Goal: Understand process/instructions: Learn how to perform a task or action

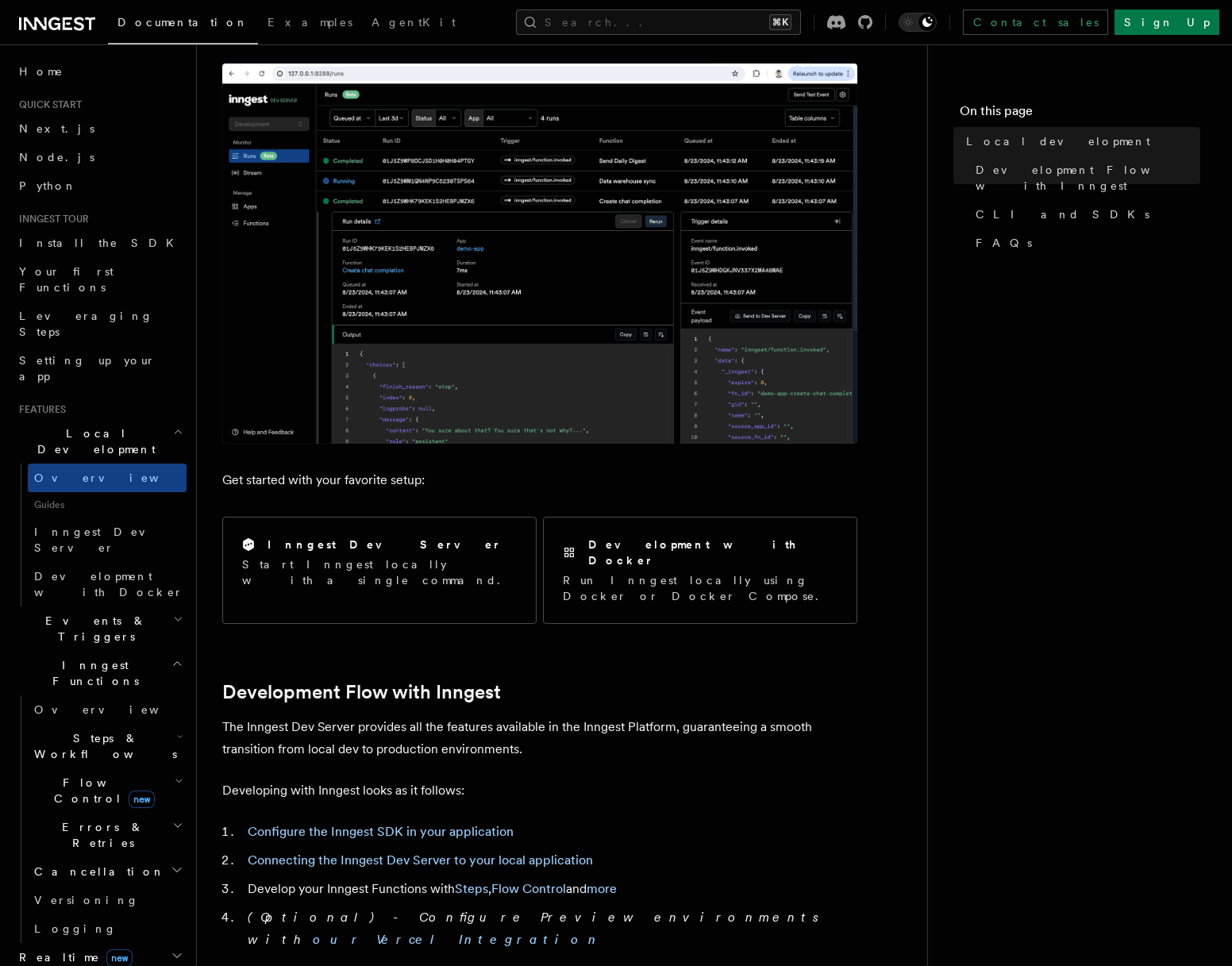
scroll to position [297, 0]
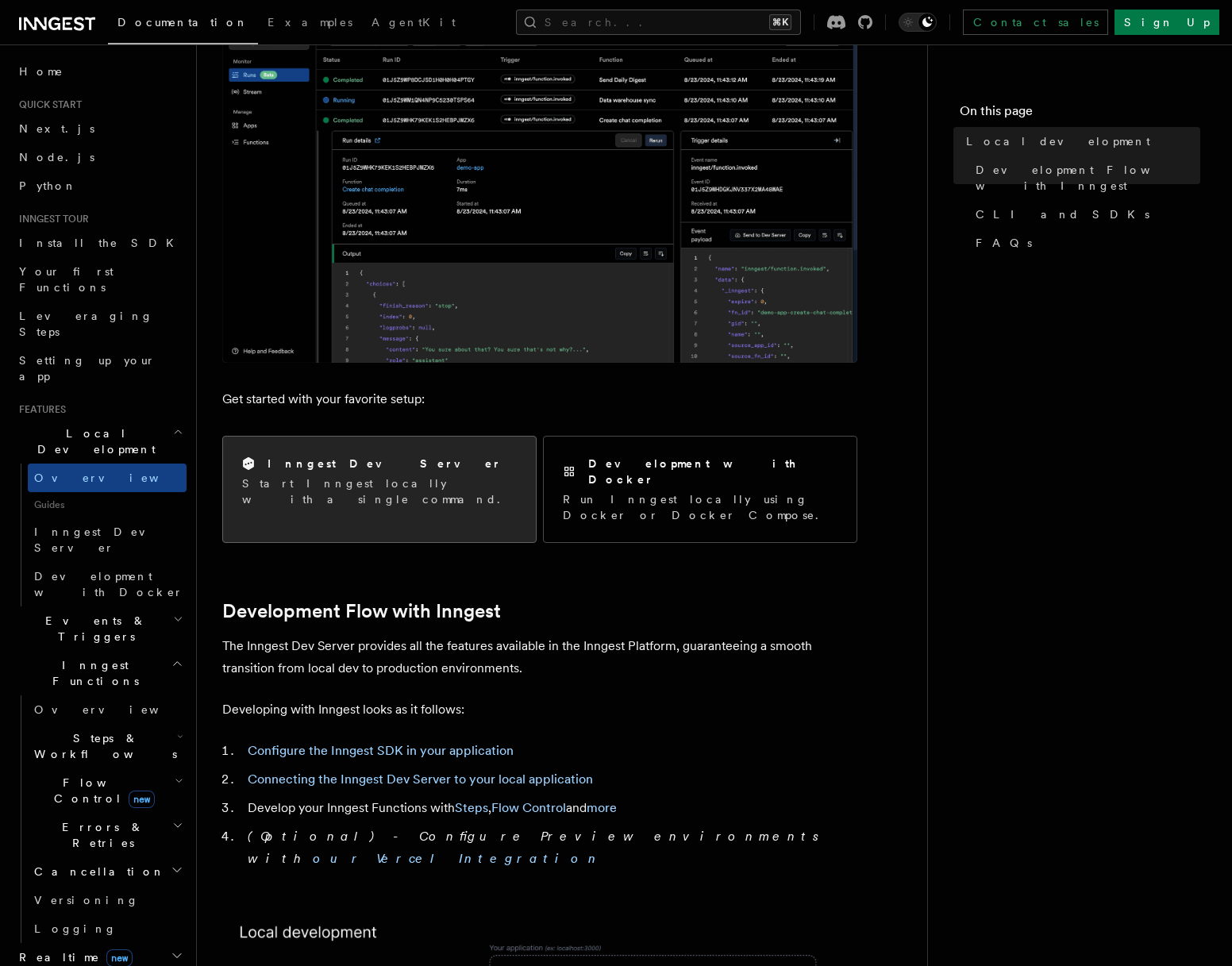
click at [366, 487] on p "Start Inngest locally with a single command." at bounding box center [379, 492] width 275 height 31
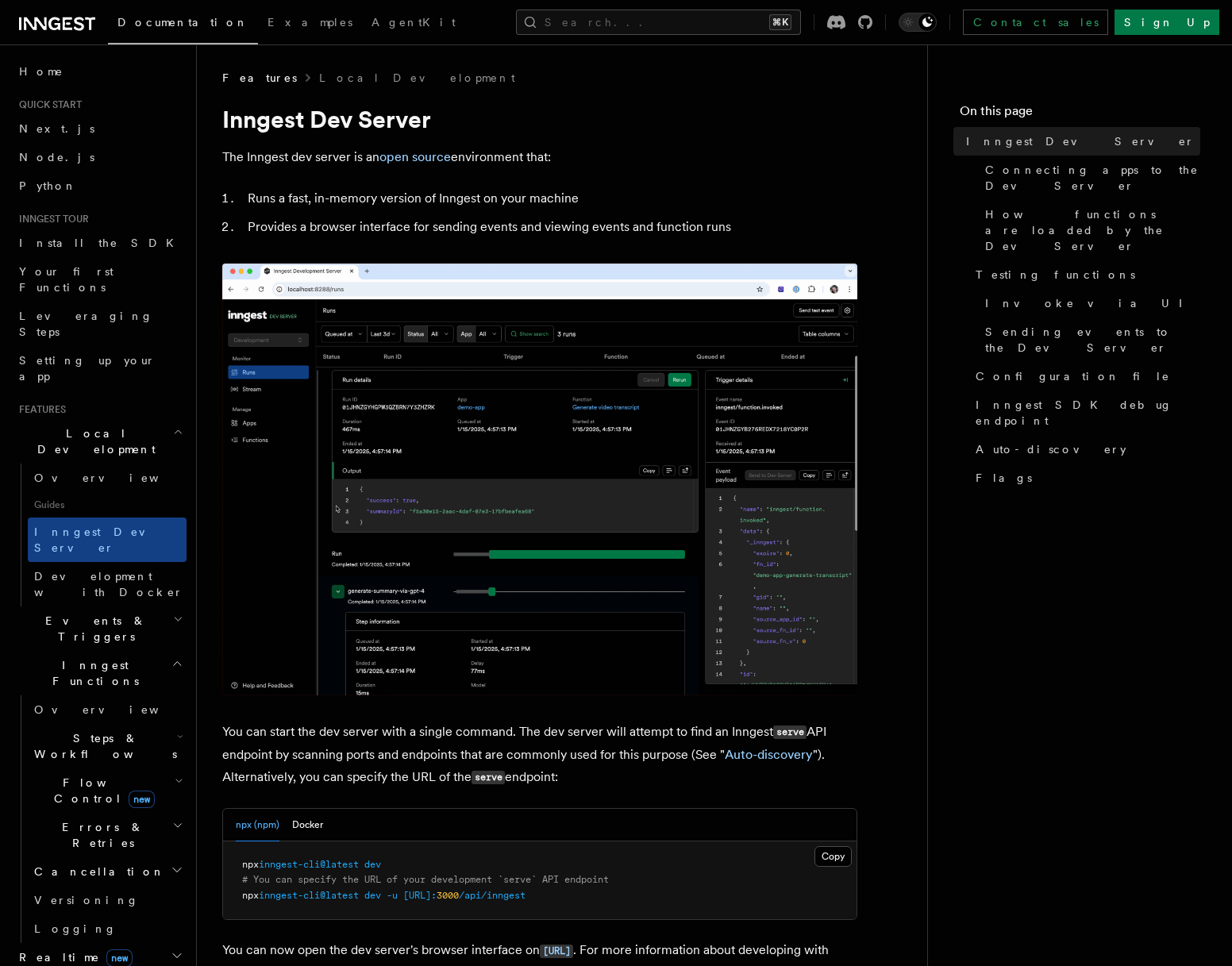
scroll to position [276, 0]
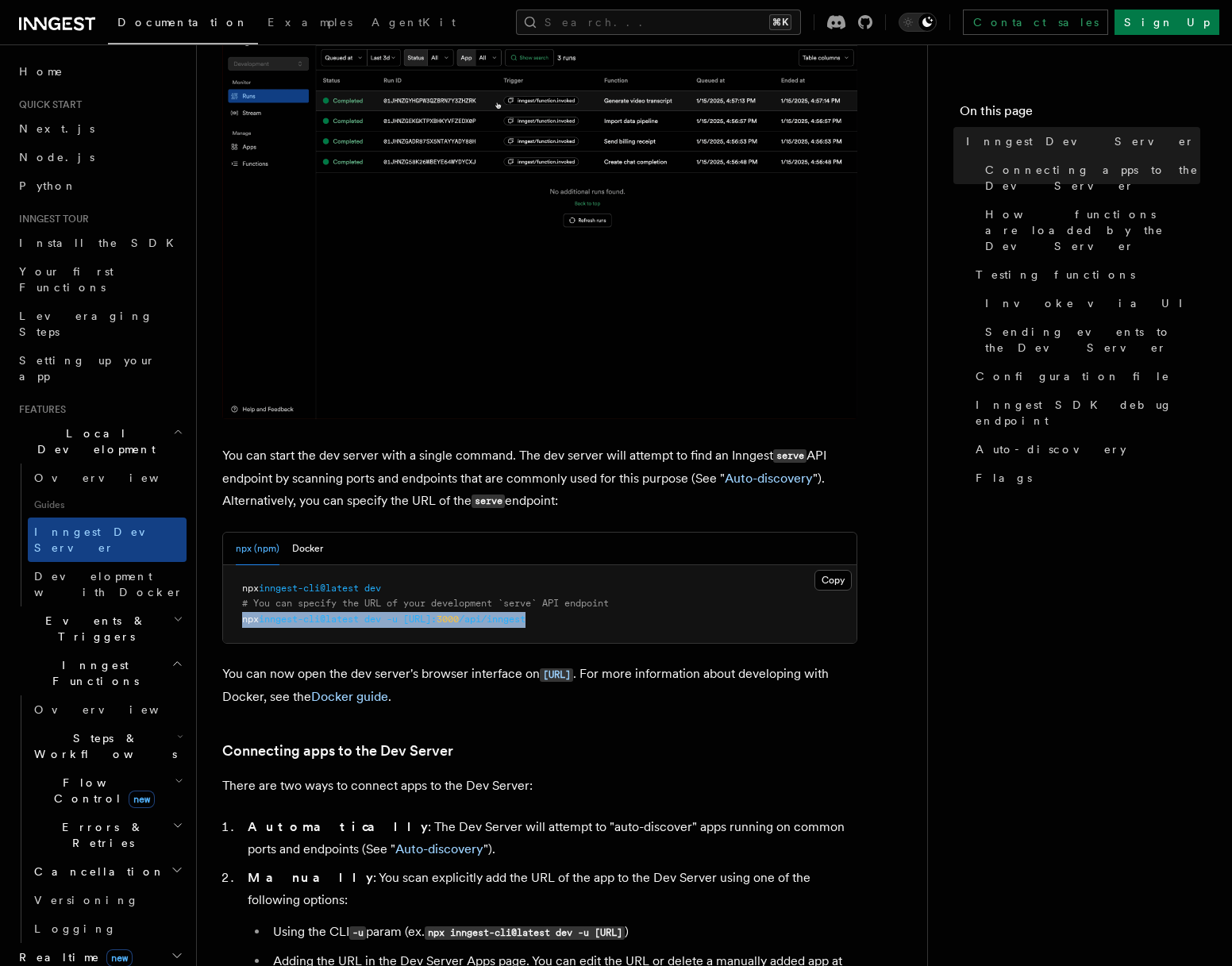
drag, startPoint x: 242, startPoint y: 618, endPoint x: 613, endPoint y: 616, distance: 371.0
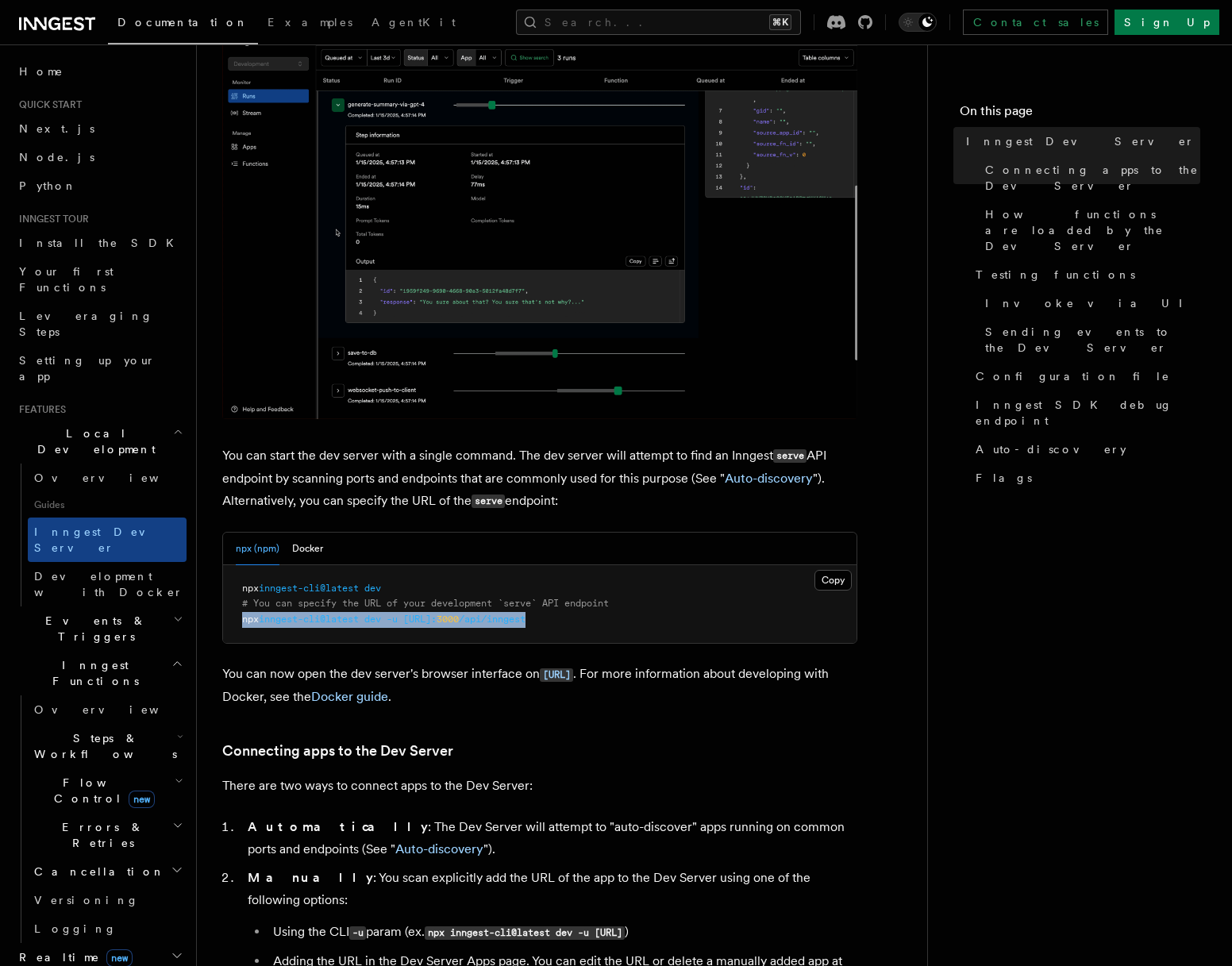
click at [613, 616] on pre "npx inngest-cli@latest dev # You can specify the URL of your development `serve…" at bounding box center [540, 604] width 634 height 79
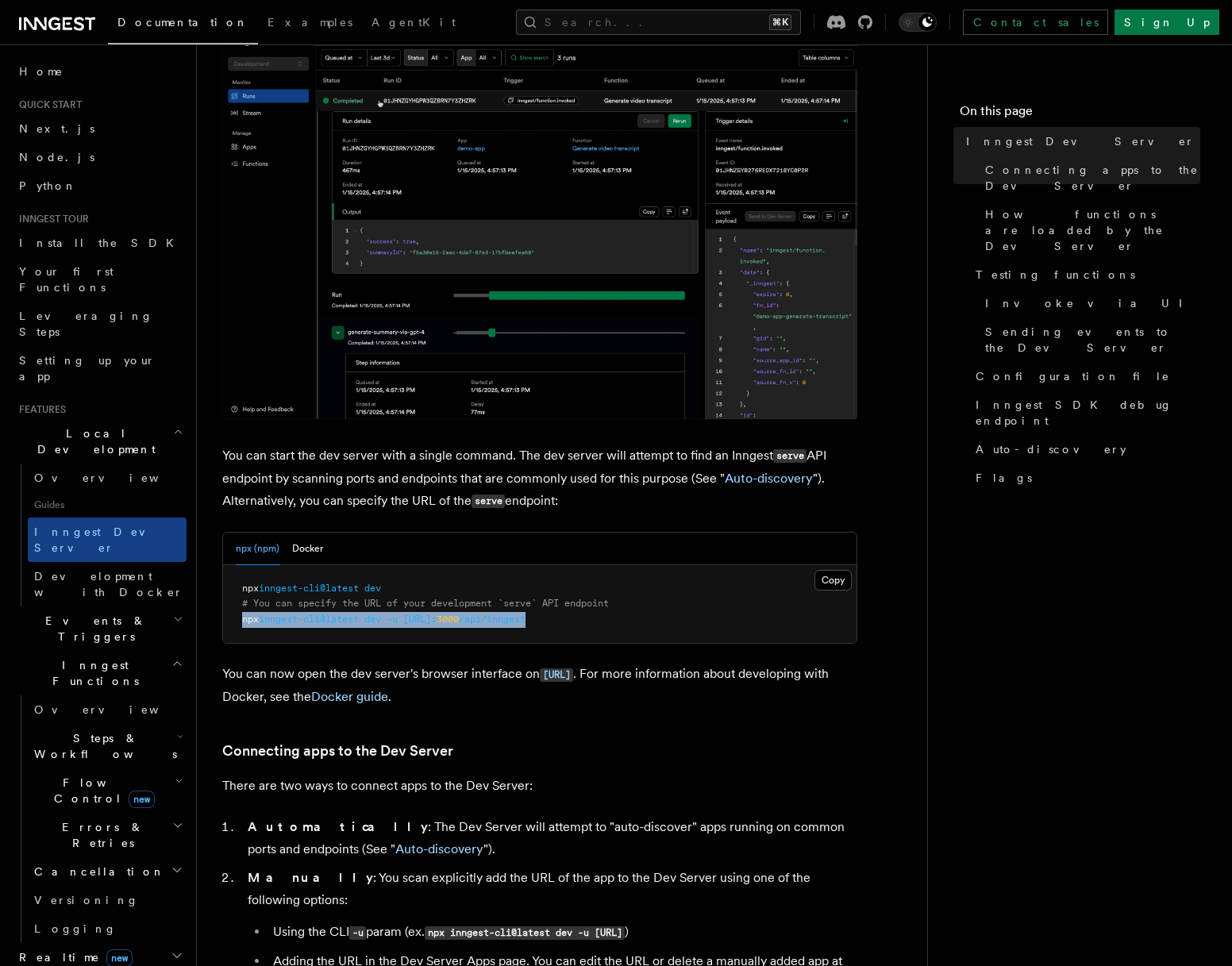
copy span "npx inngest-cli@latest dev -u [URL]: 3000 /api/inngest"
